Goal: Find specific page/section: Find specific page/section

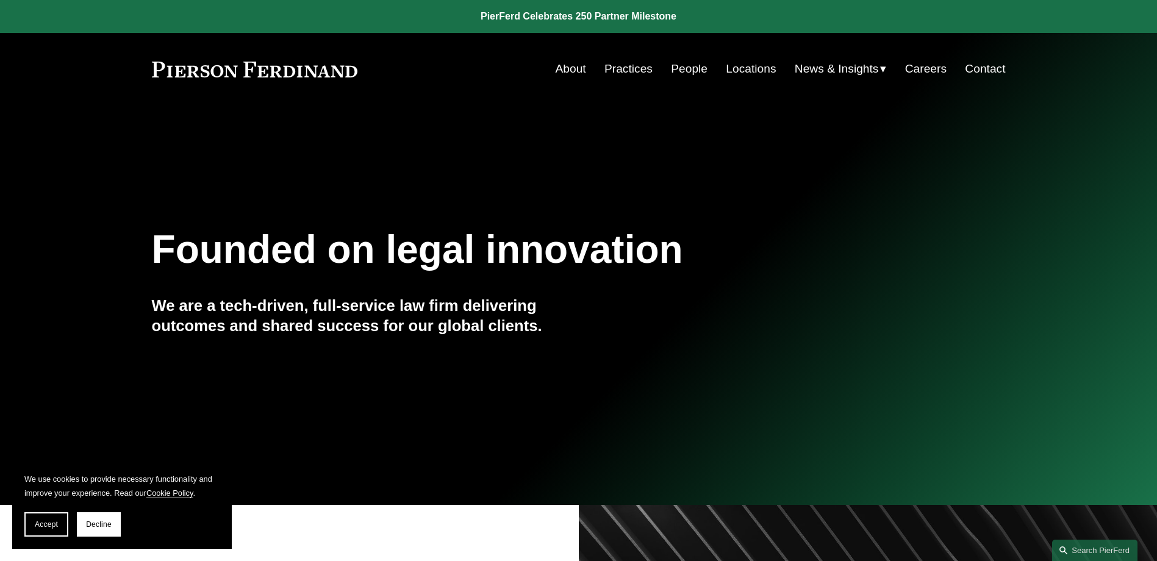
click at [738, 63] on link "Locations" at bounding box center [751, 68] width 50 height 23
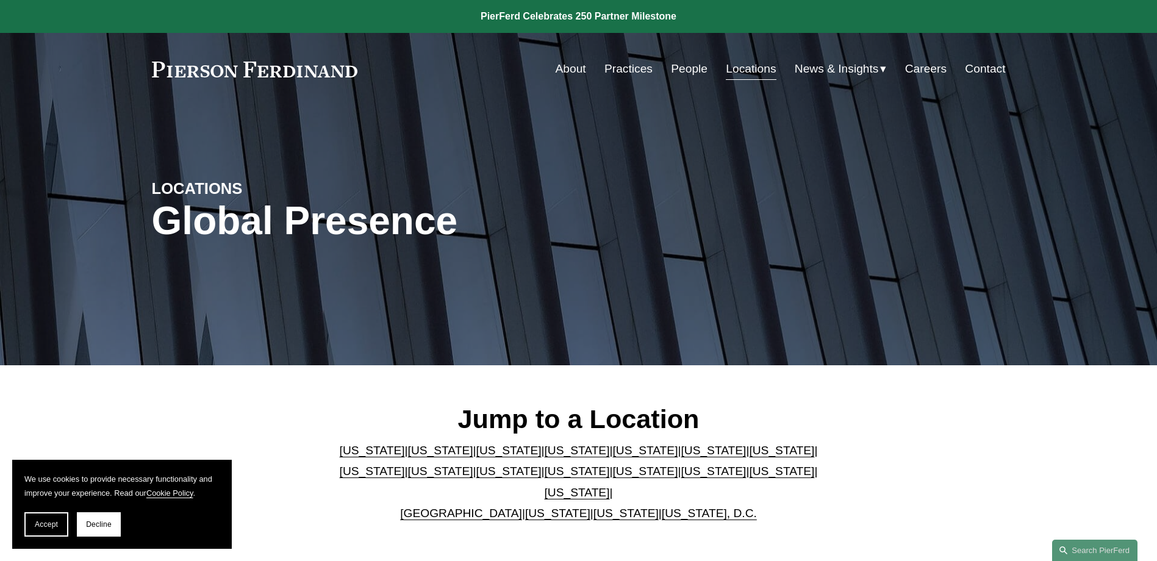
click at [340, 454] on link "[US_STATE]" at bounding box center [372, 450] width 65 height 13
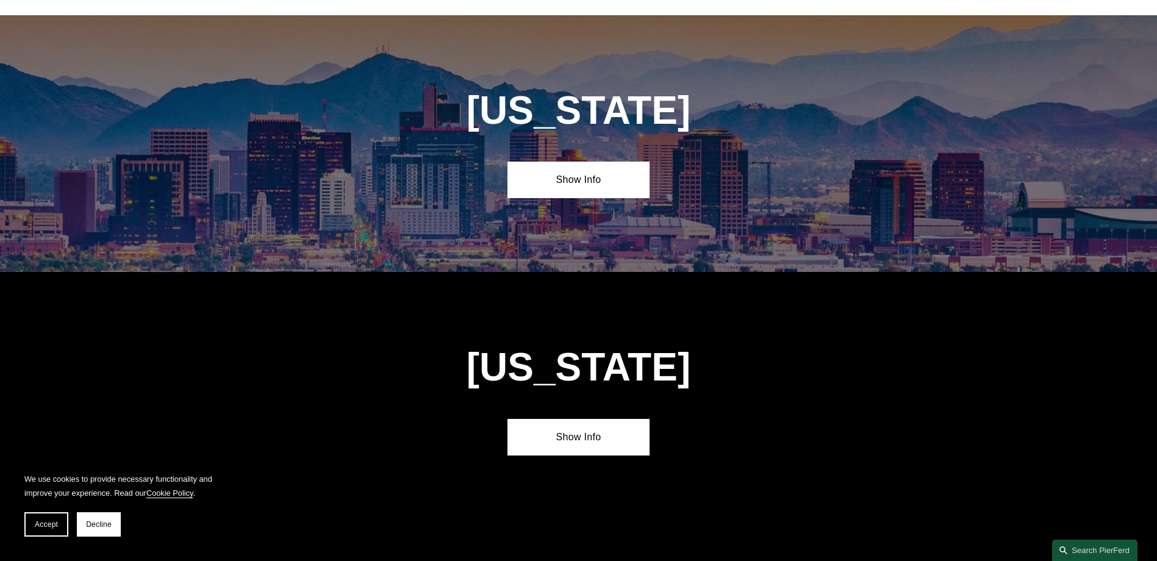
scroll to position [553, 0]
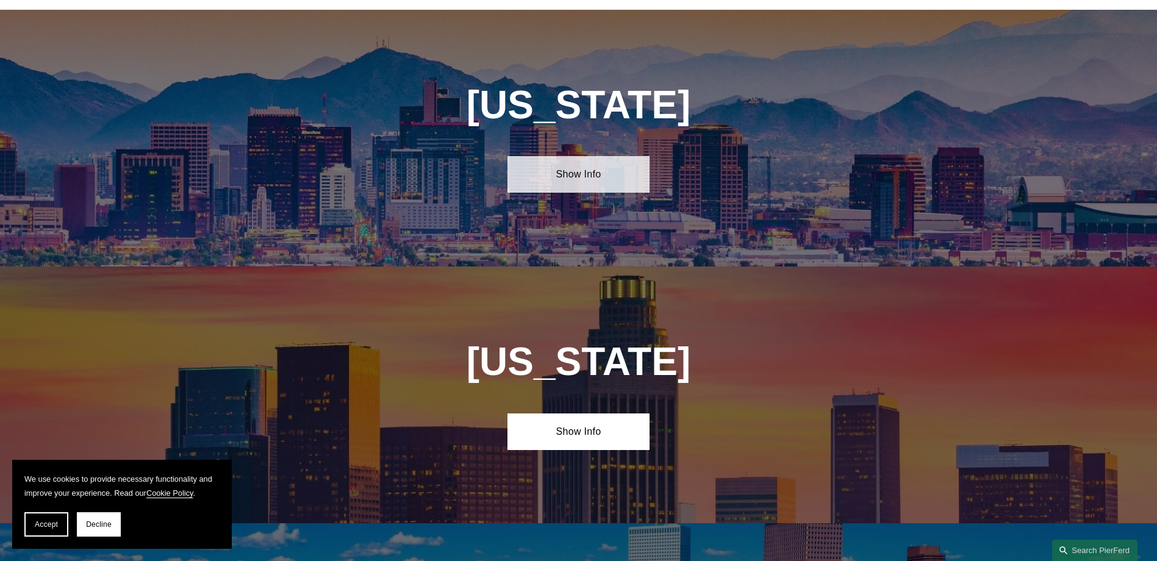
click at [546, 165] on link "Show Info" at bounding box center [578, 174] width 142 height 37
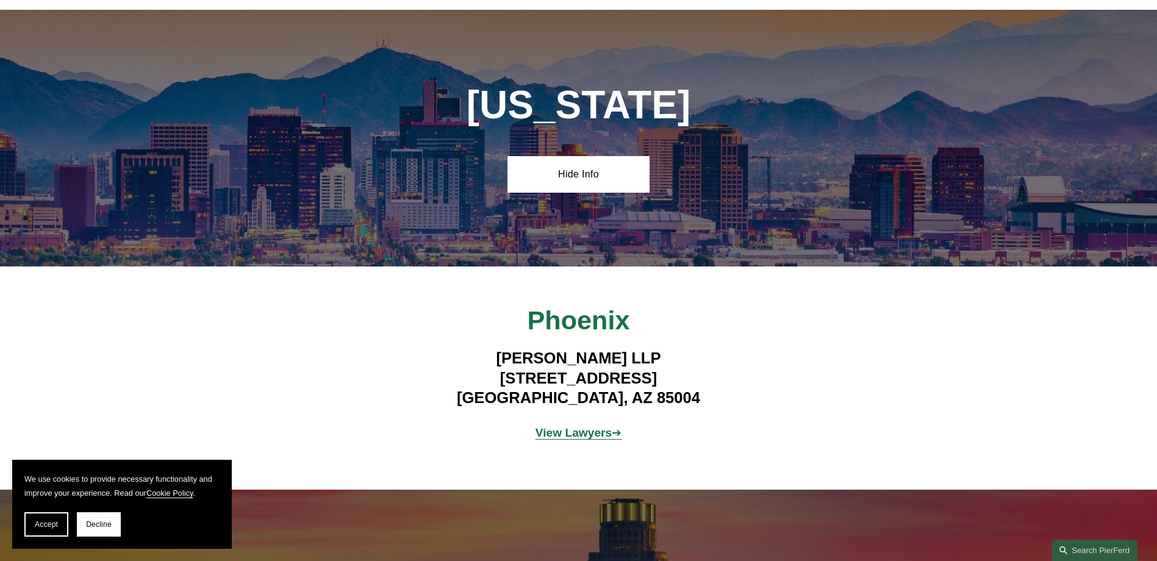
click at [580, 426] on strong "View Lawyers" at bounding box center [573, 432] width 77 height 13
